Goal: Task Accomplishment & Management: Complete application form

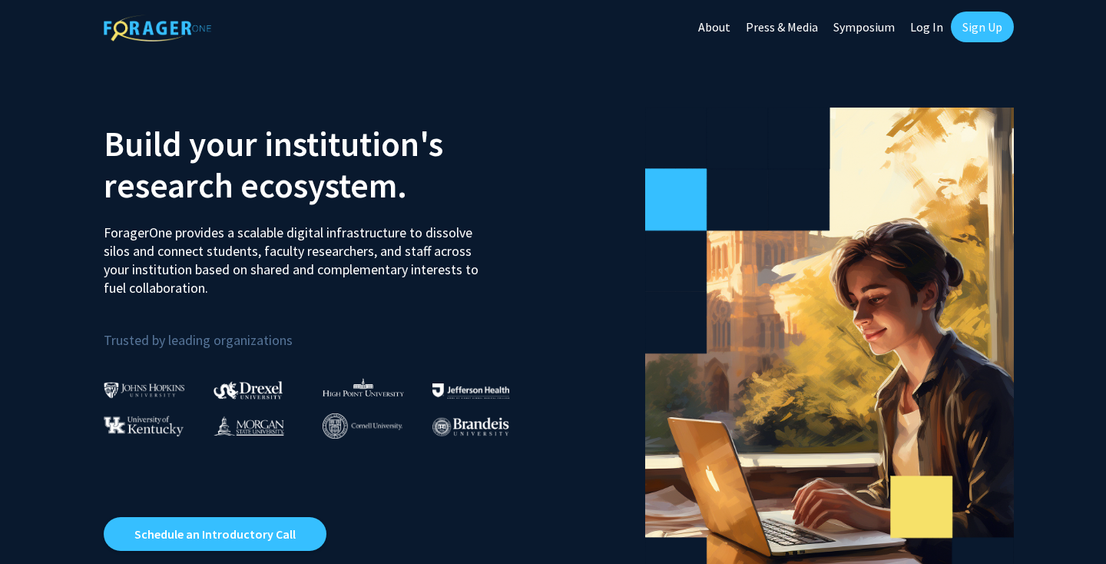
click at [924, 21] on link "Log In" at bounding box center [926, 27] width 48 height 54
select select
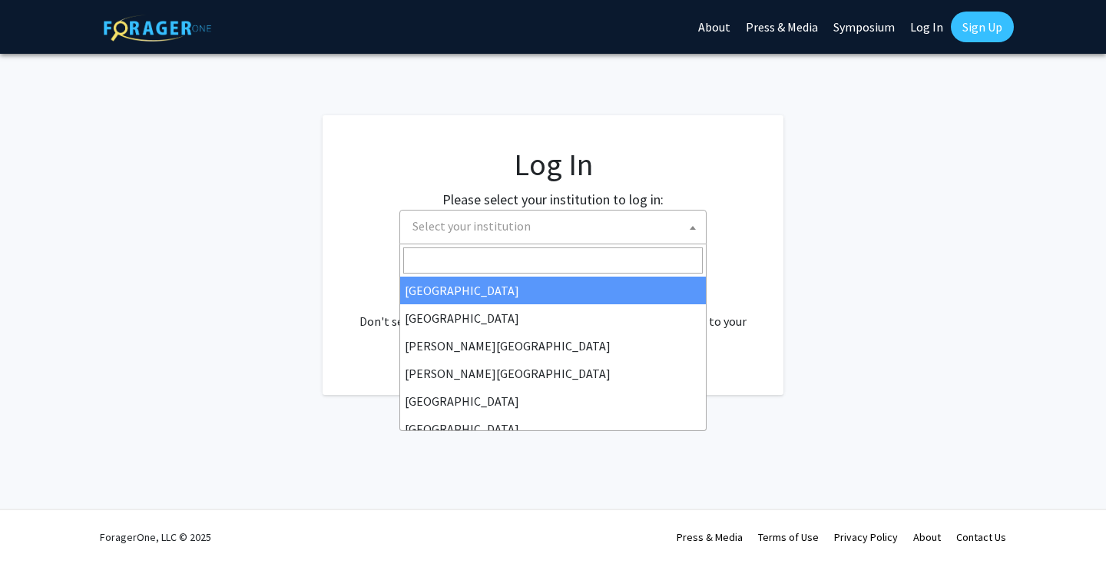
click at [471, 221] on span "Select your institution" at bounding box center [471, 225] width 118 height 15
type input "u"
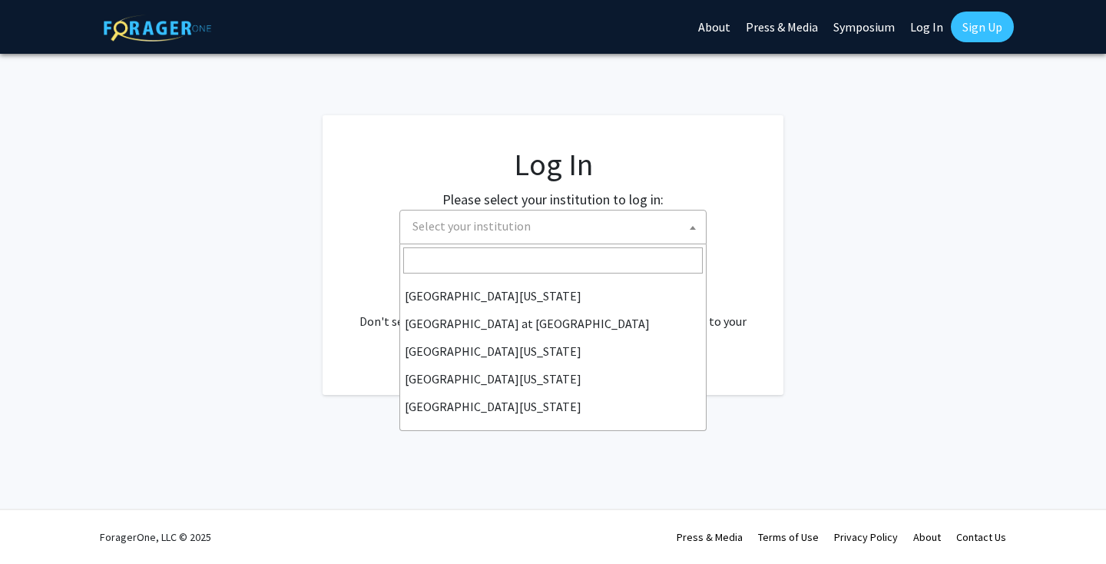
scroll to position [537, 0]
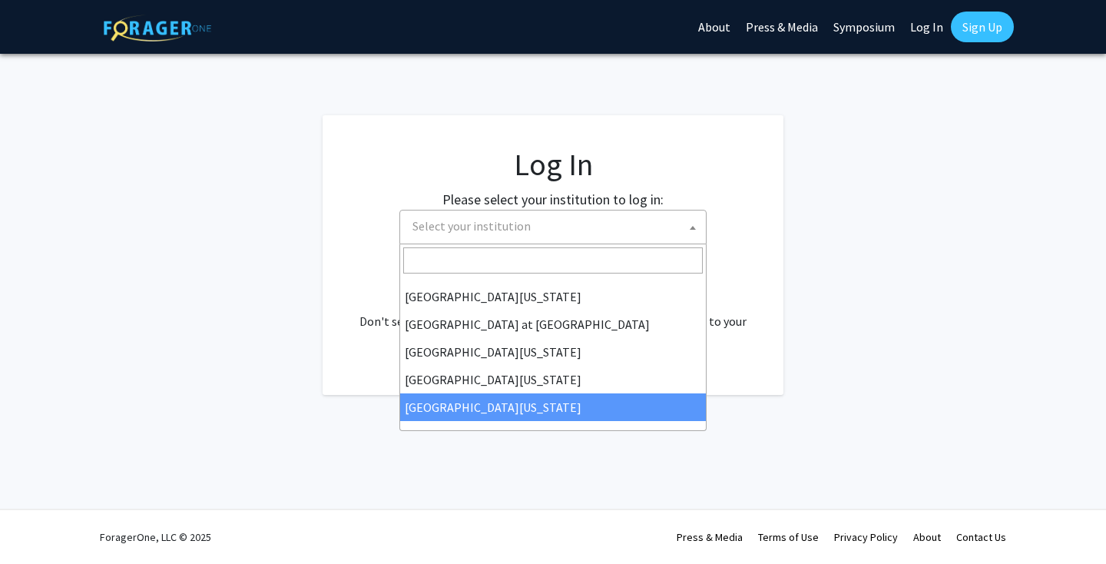
select select "33"
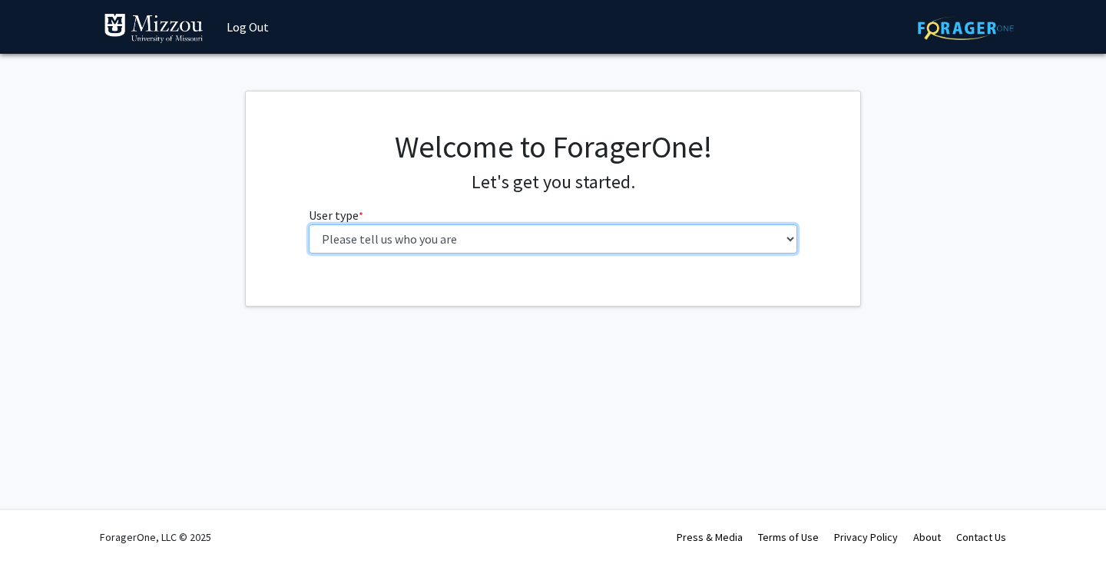
select select "3: doc"
